Goal: Feedback & Contribution: Leave review/rating

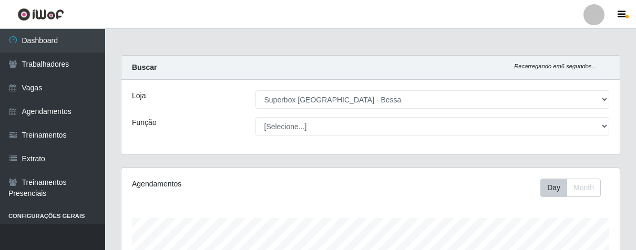
select select "206"
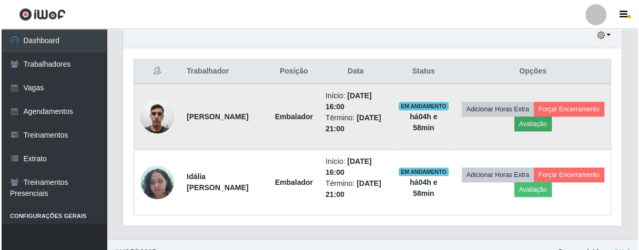
scroll to position [218, 498]
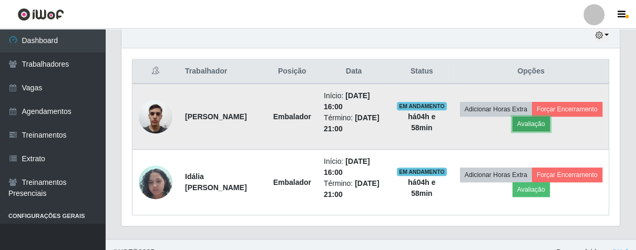
click at [550, 120] on button "Avaliação" at bounding box center [531, 124] width 37 height 15
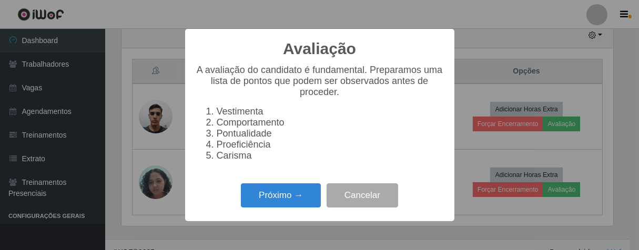
scroll to position [218, 492]
click at [296, 201] on button "Próximo →" at bounding box center [281, 195] width 80 height 25
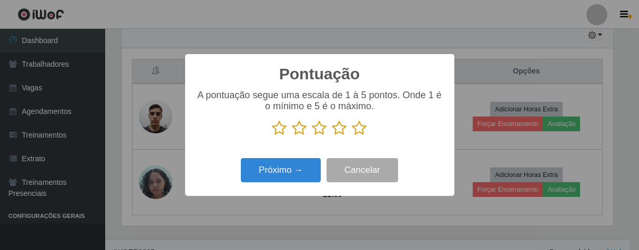
scroll to position [525456, 525182]
click at [357, 126] on icon at bounding box center [359, 128] width 15 height 16
click at [352, 136] on input "radio" at bounding box center [352, 136] width 0 height 0
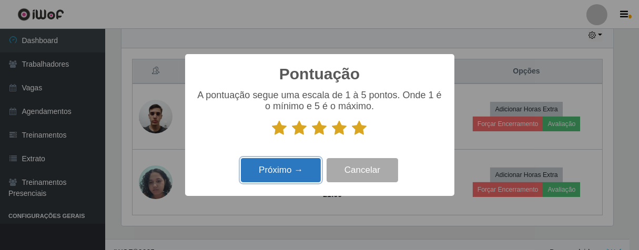
click at [285, 172] on button "Próximo →" at bounding box center [281, 170] width 80 height 25
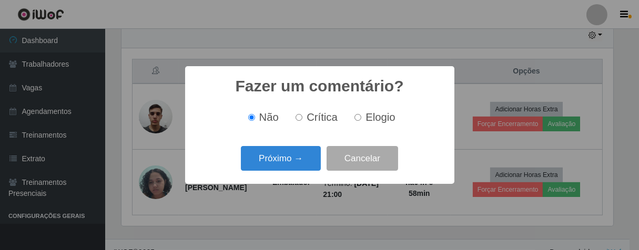
click at [355, 118] on input "Elogio" at bounding box center [357, 117] width 7 height 7
radio input "true"
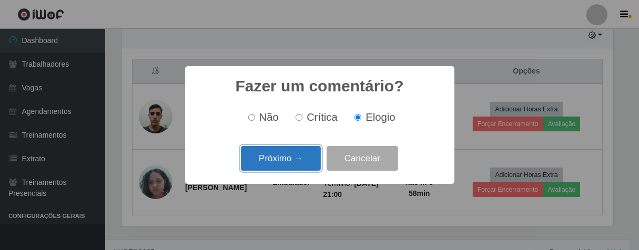
click at [293, 163] on button "Próximo →" at bounding box center [281, 158] width 80 height 25
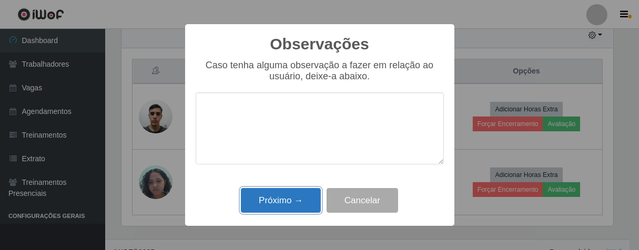
click at [294, 199] on button "Próximo →" at bounding box center [281, 200] width 80 height 25
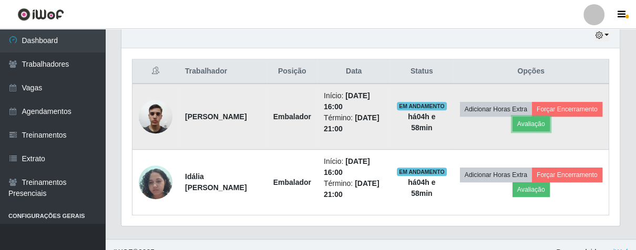
scroll to position [218, 498]
click at [537, 117] on button "Forçar Encerramento" at bounding box center [567, 109] width 70 height 15
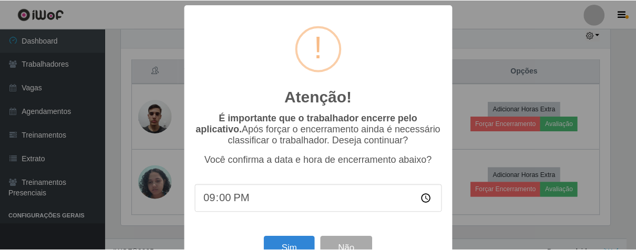
scroll to position [36, 0]
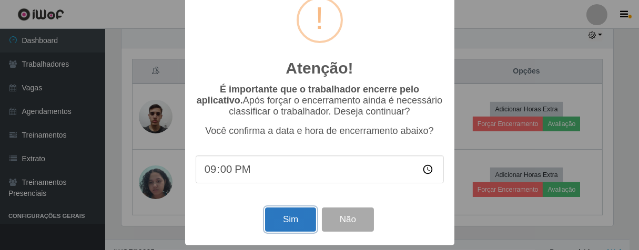
click at [289, 218] on button "Sim" at bounding box center [290, 220] width 51 height 25
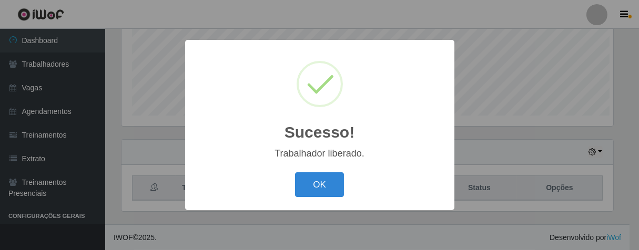
scroll to position [218, 492]
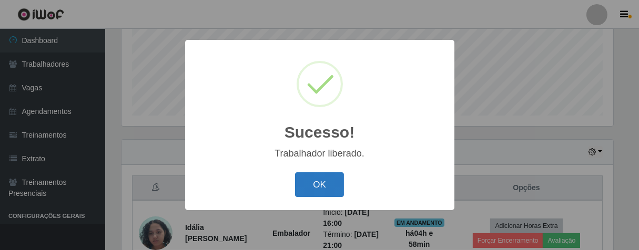
click at [330, 173] on button "OK" at bounding box center [319, 184] width 49 height 25
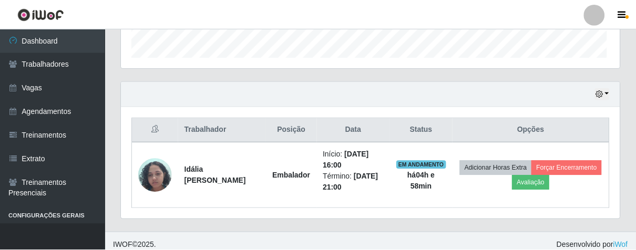
scroll to position [218, 498]
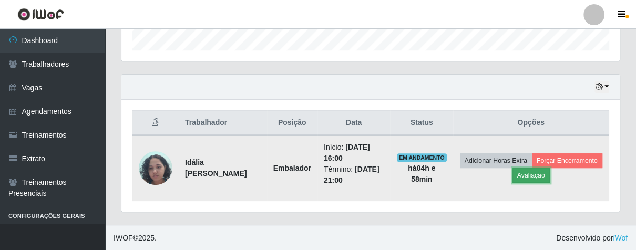
click at [550, 175] on button "Avaliação" at bounding box center [531, 175] width 37 height 15
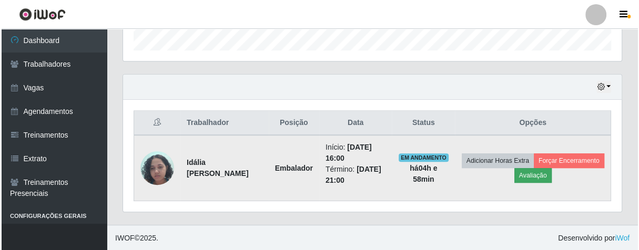
scroll to position [218, 492]
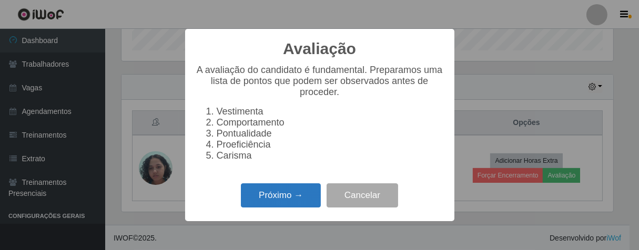
click at [248, 201] on button "Próximo →" at bounding box center [281, 195] width 80 height 25
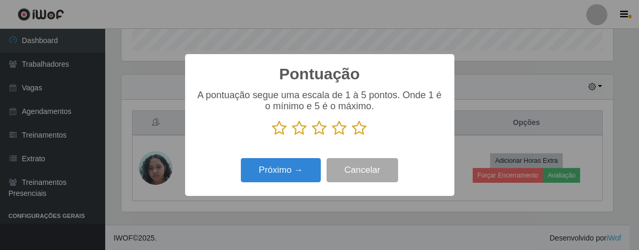
click at [359, 132] on icon at bounding box center [359, 128] width 15 height 16
click at [352, 136] on input "radio" at bounding box center [352, 136] width 0 height 0
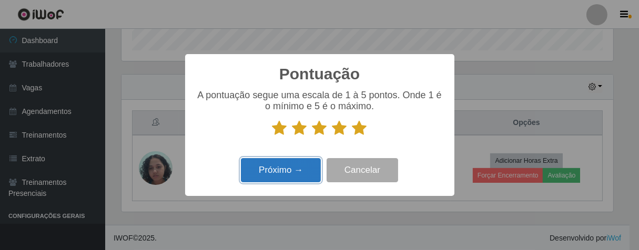
click at [300, 172] on button "Próximo →" at bounding box center [281, 170] width 80 height 25
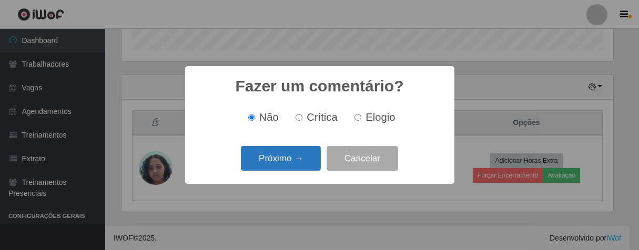
click at [294, 156] on button "Próximo →" at bounding box center [281, 158] width 80 height 25
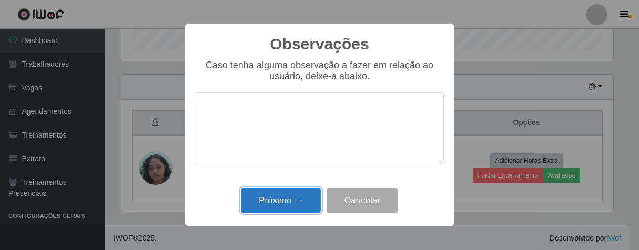
click at [302, 202] on button "Próximo →" at bounding box center [281, 200] width 80 height 25
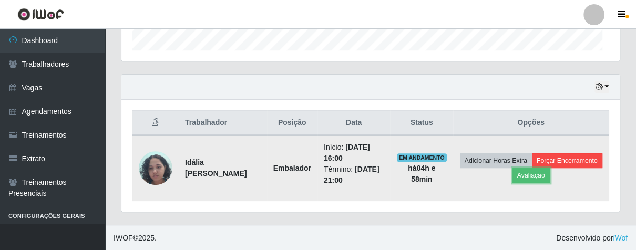
scroll to position [218, 498]
click at [532, 168] on button "Forçar Encerramento" at bounding box center [567, 160] width 70 height 15
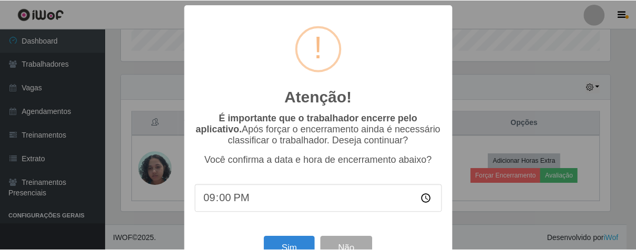
scroll to position [36, 0]
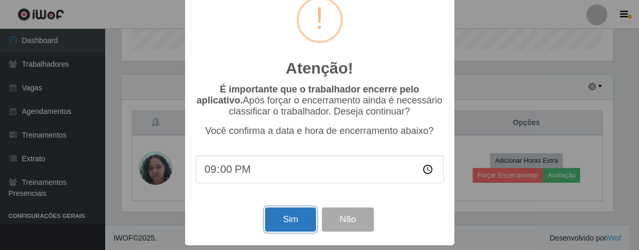
click at [298, 211] on button "Sim" at bounding box center [290, 220] width 51 height 25
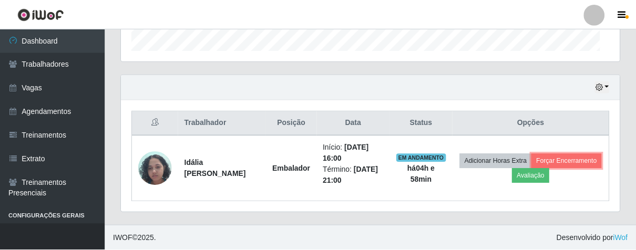
scroll to position [0, 0]
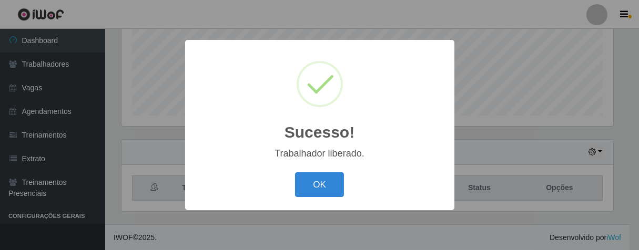
drag, startPoint x: 322, startPoint y: 181, endPoint x: 243, endPoint y: 88, distance: 122.4
click at [322, 182] on button "OK" at bounding box center [319, 184] width 49 height 25
